Goal: Navigation & Orientation: Find specific page/section

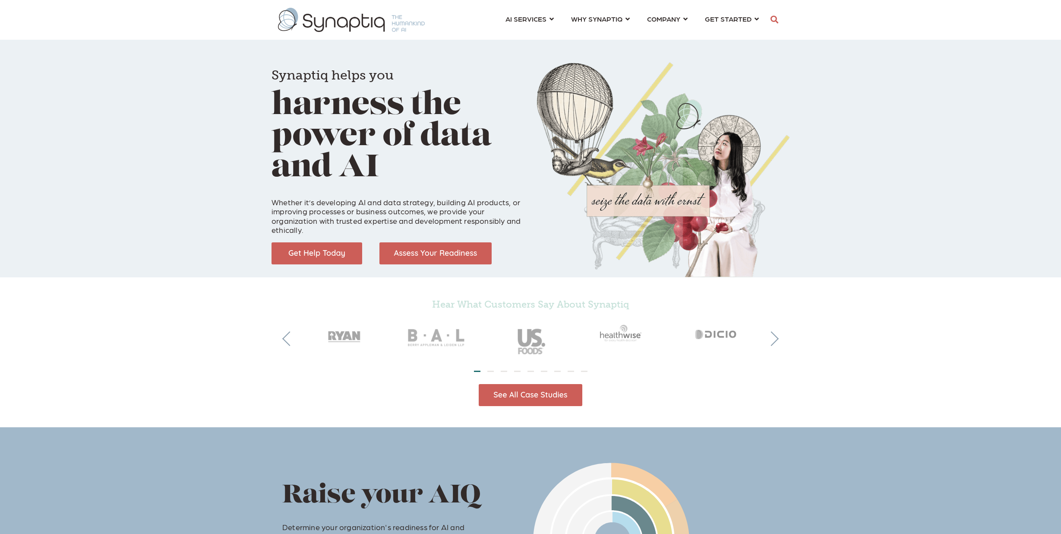
scroll to position [0, 4]
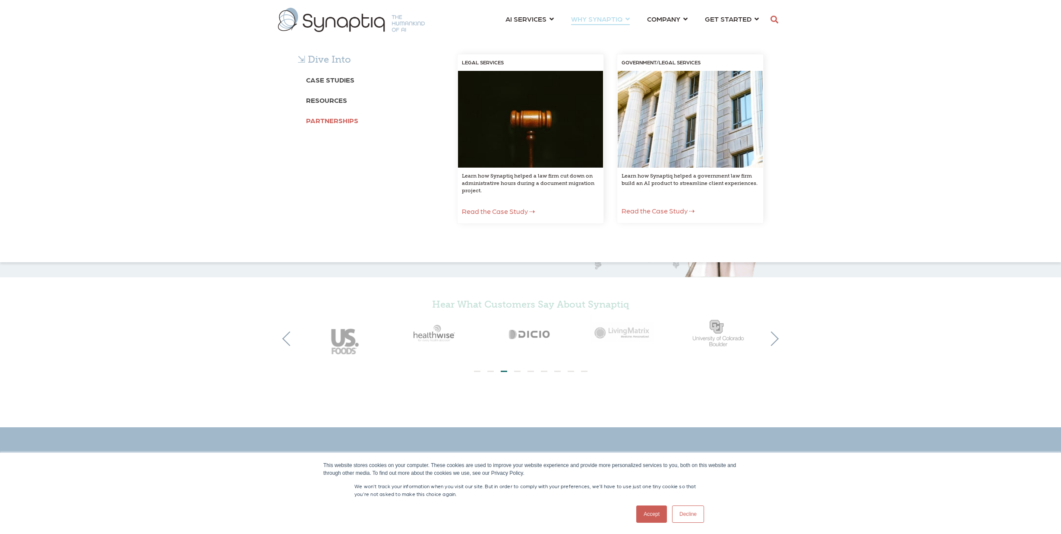
click at [313, 120] on b "Partnerships" at bounding box center [332, 120] width 52 height 8
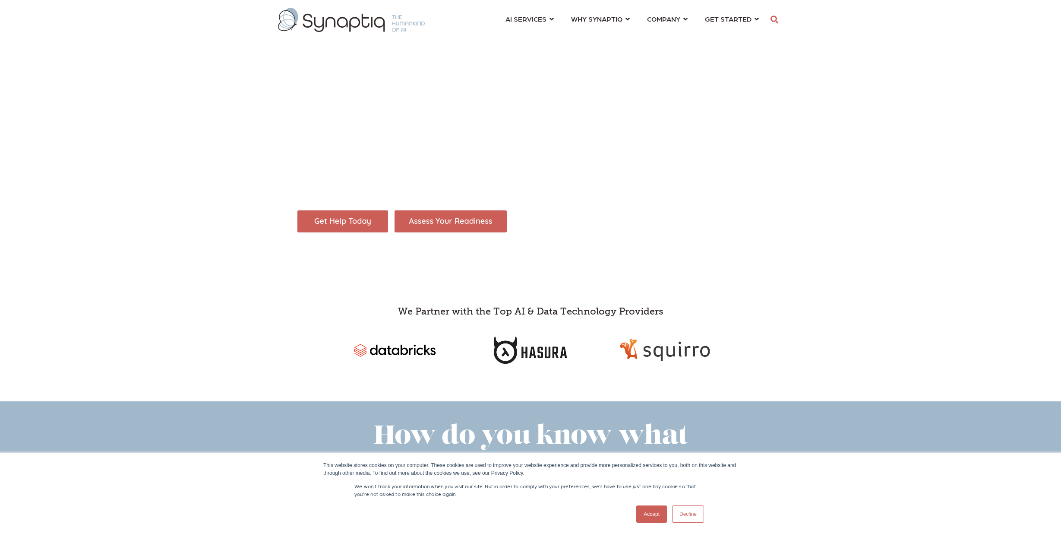
scroll to position [0, 4]
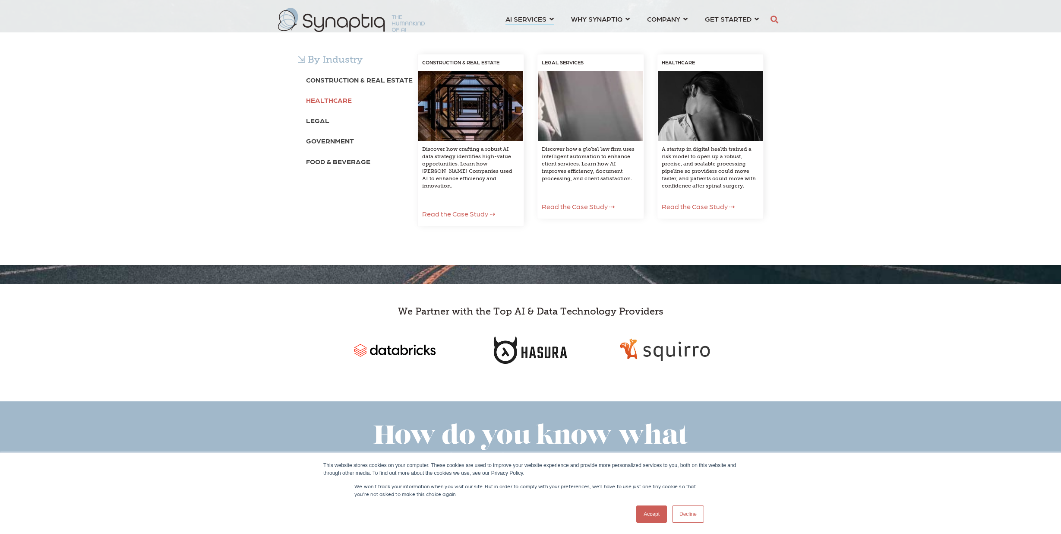
click at [319, 103] on b "Healthcare" at bounding box center [329, 100] width 46 height 8
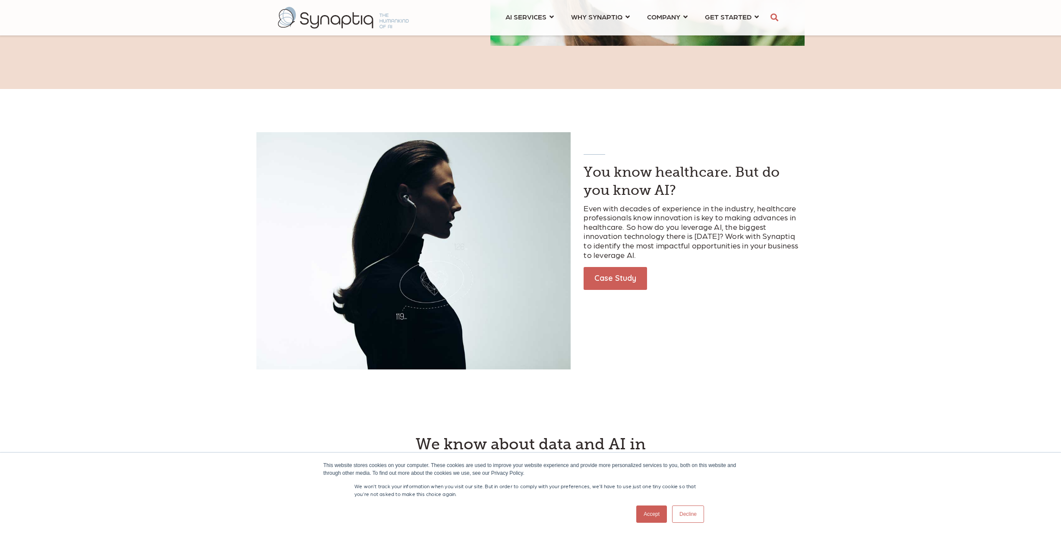
scroll to position [1597, 0]
